Goal: Task Accomplishment & Management: Use online tool/utility

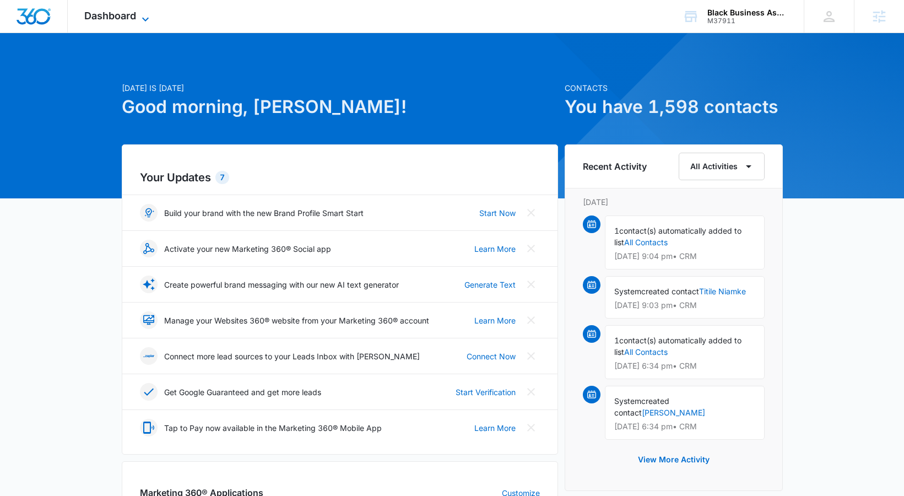
click at [134, 13] on span "Dashboard" at bounding box center [110, 16] width 52 height 12
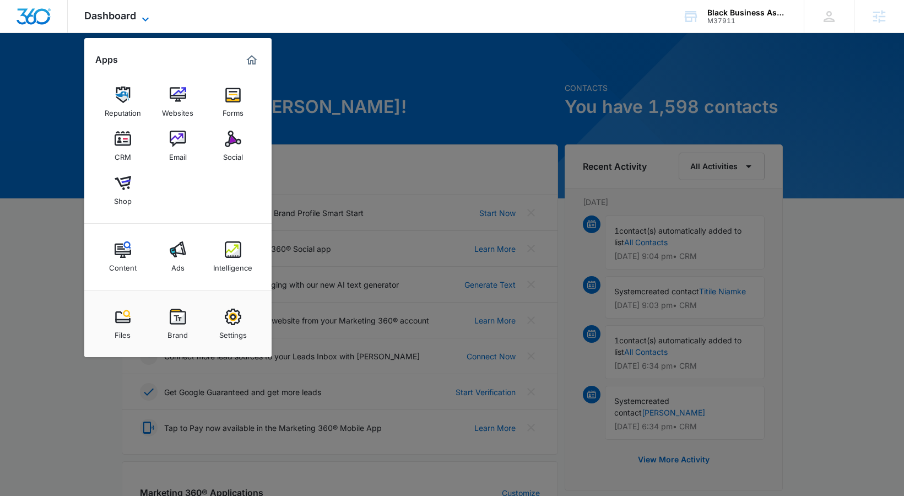
click at [134, 13] on span "Dashboard" at bounding box center [110, 16] width 52 height 12
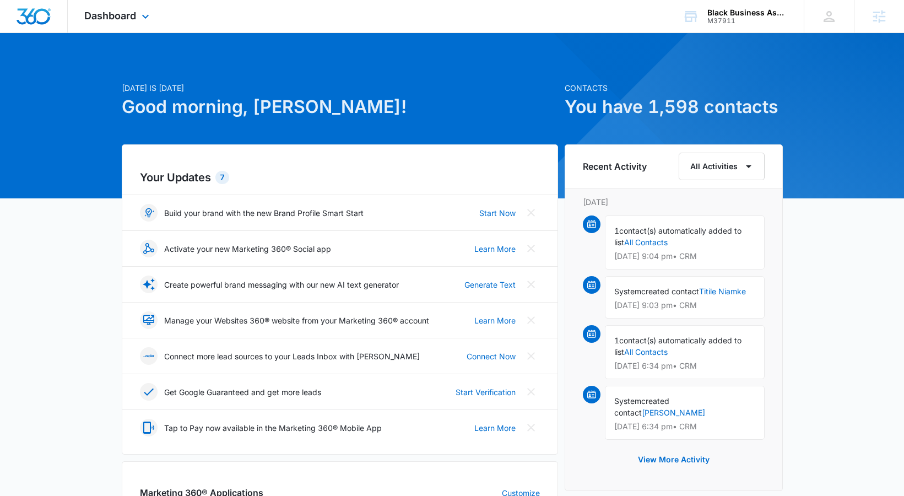
click at [137, 20] on div "Dashboard Apps Reputation Websites Forms CRM Email Social Shop Content Ads Inte…" at bounding box center [118, 16] width 101 height 33
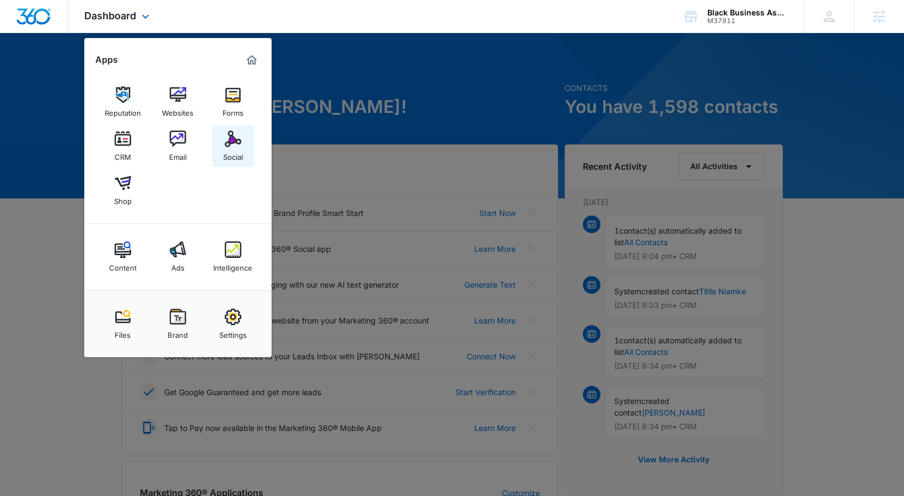
click at [223, 159] on div "Social" at bounding box center [233, 154] width 20 height 14
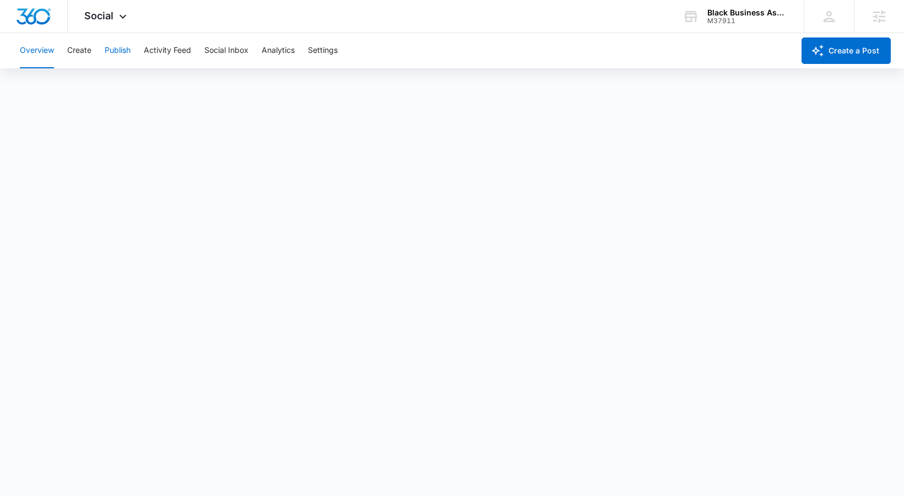
click at [115, 53] on button "Publish" at bounding box center [118, 50] width 26 height 35
click at [88, 56] on button "Create" at bounding box center [79, 50] width 24 height 35
click at [97, 83] on button "Approvals" at bounding box center [107, 84] width 37 height 31
